Goal: Find specific page/section: Find specific page/section

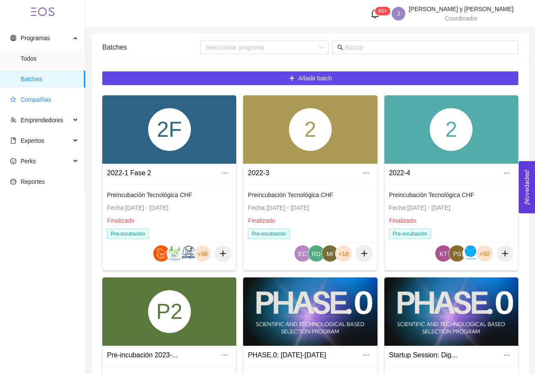
click at [46, 100] on span "Compañías" at bounding box center [36, 99] width 31 height 7
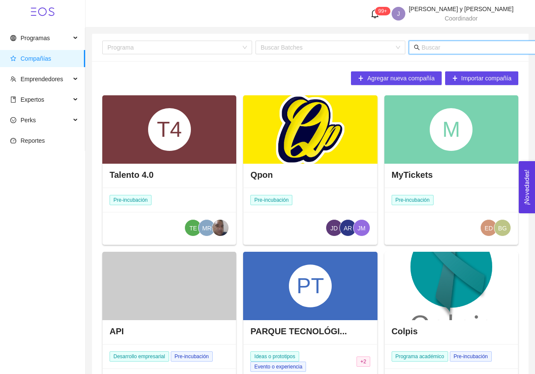
click at [434, 49] on input "text" at bounding box center [505, 47] width 168 height 9
type input "color"
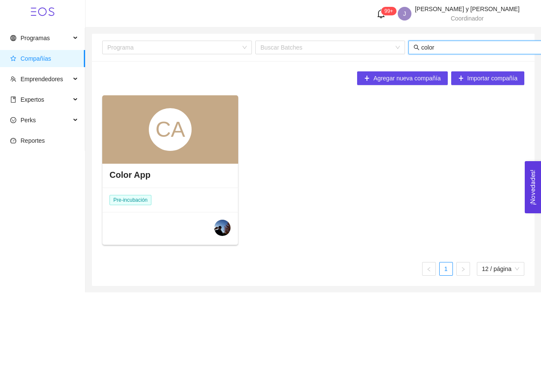
click at [179, 140] on div "CA" at bounding box center [170, 129] width 43 height 43
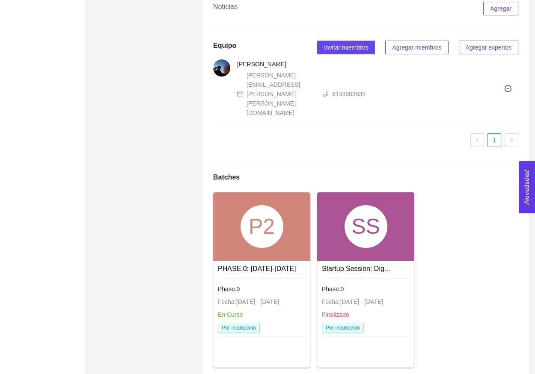
scroll to position [529, 0]
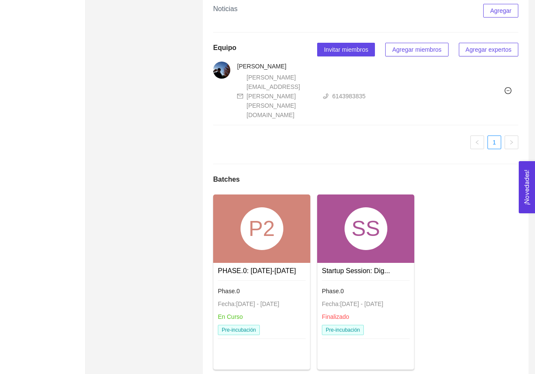
click at [274, 214] on div "P2" at bounding box center [261, 228] width 43 height 43
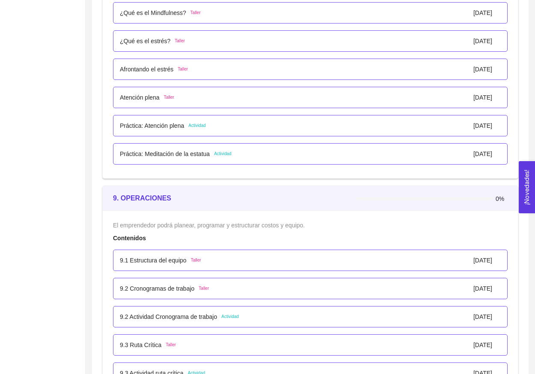
scroll to position [3150, 0]
